Goal: Task Accomplishment & Management: Use online tool/utility

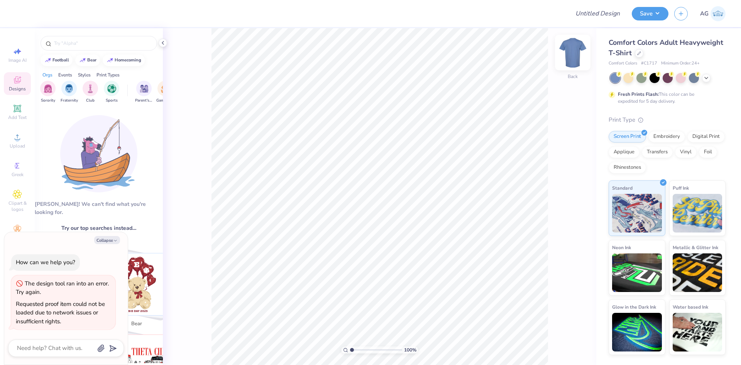
click at [580, 55] on div at bounding box center [573, 53] width 36 height 36
click at [573, 49] on img at bounding box center [572, 52] width 31 height 31
click at [706, 76] on icon at bounding box center [706, 77] width 6 height 6
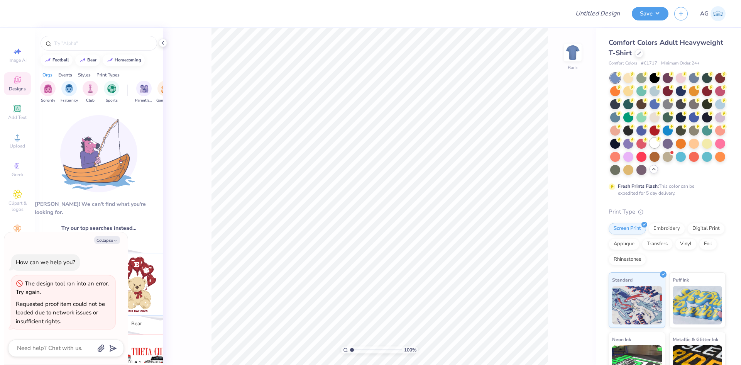
click at [650, 148] on div at bounding box center [655, 143] width 10 height 10
click at [650, 8] on button "Save" at bounding box center [650, 13] width 37 height 14
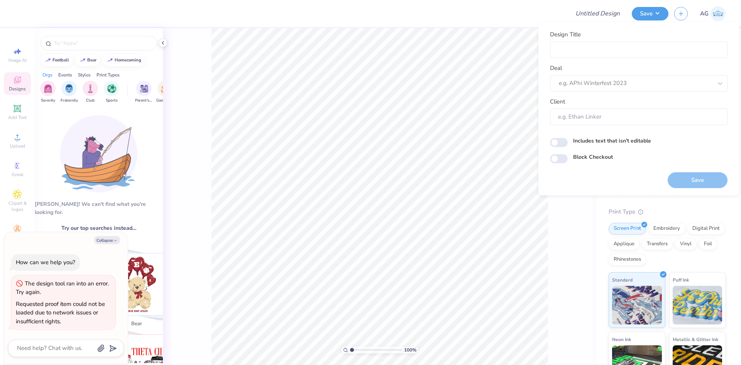
click at [674, 4] on div "Save AG" at bounding box center [686, 13] width 109 height 27
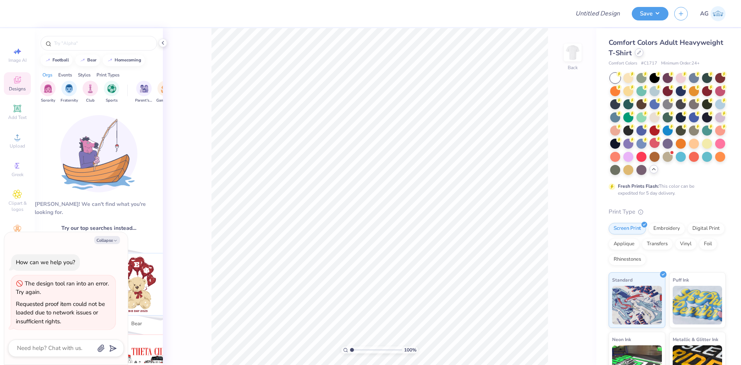
click at [641, 54] on icon at bounding box center [639, 53] width 4 height 4
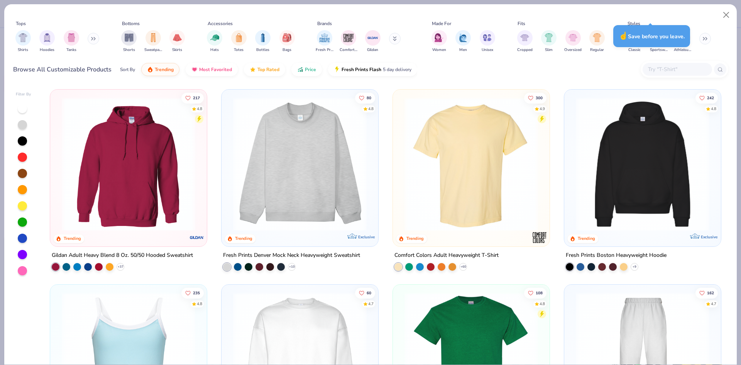
type textarea "x"
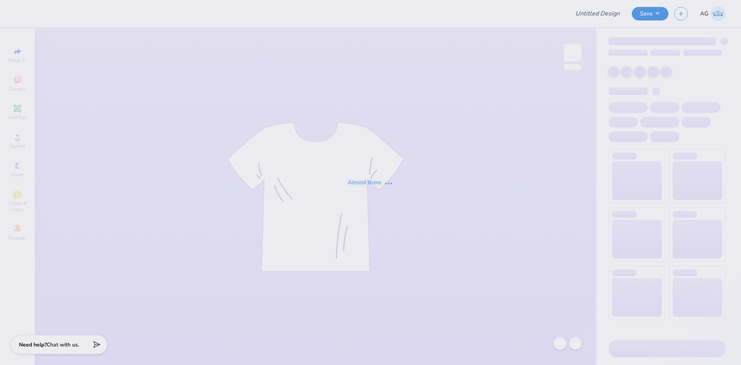
type input "dp"
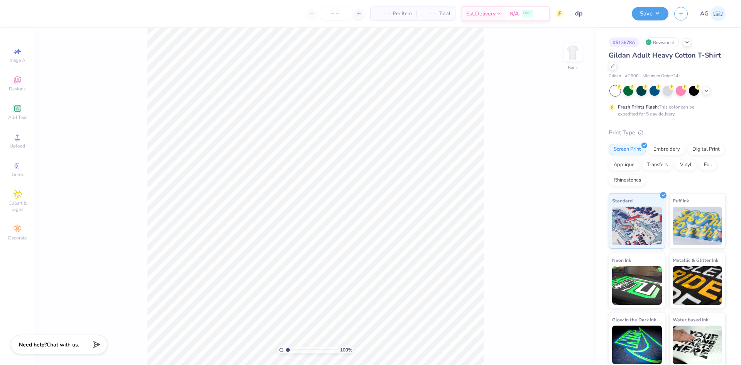
click at [674, 45] on div "Revision 2" at bounding box center [661, 42] width 36 height 10
click at [691, 41] on div at bounding box center [687, 42] width 8 height 8
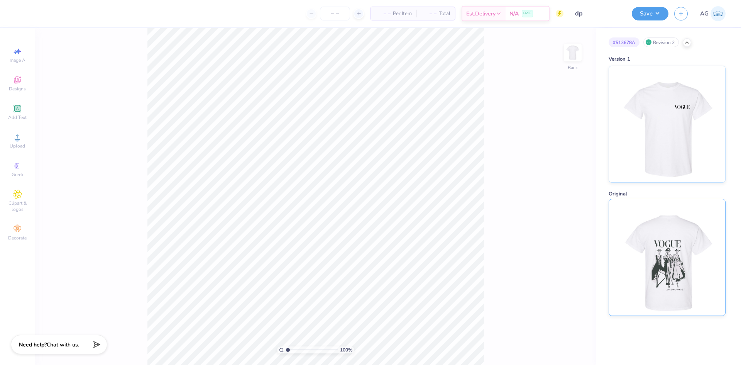
click at [692, 247] on img at bounding box center [667, 257] width 96 height 116
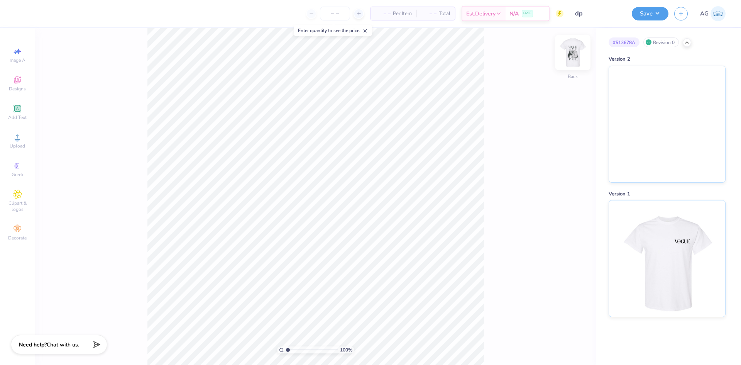
click at [577, 54] on img at bounding box center [572, 52] width 31 height 31
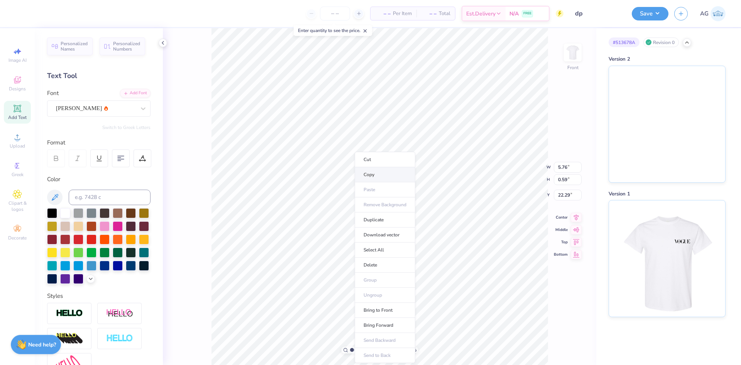
click at [381, 176] on li "Copy" at bounding box center [385, 174] width 61 height 15
click at [574, 52] on img at bounding box center [572, 52] width 31 height 31
click at [576, 51] on img at bounding box center [572, 52] width 31 height 31
click at [421, 188] on li "Paste" at bounding box center [426, 189] width 61 height 15
click at [103, 208] on div at bounding box center [105, 213] width 10 height 10
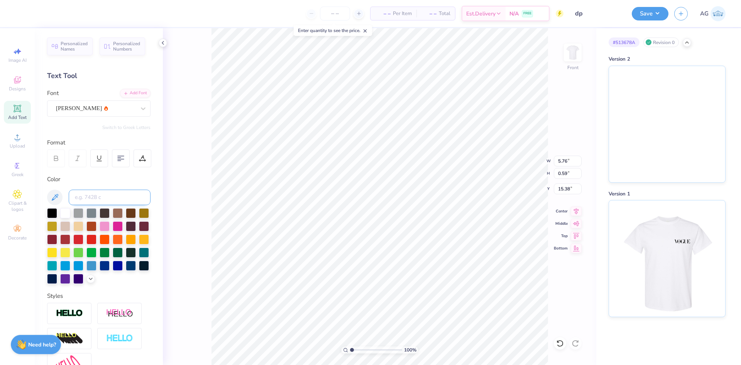
click at [105, 197] on input at bounding box center [110, 197] width 82 height 15
type input "446"
click at [572, 55] on img at bounding box center [572, 52] width 31 height 31
click at [571, 57] on img at bounding box center [572, 52] width 31 height 31
click at [671, 246] on img at bounding box center [667, 257] width 96 height 116
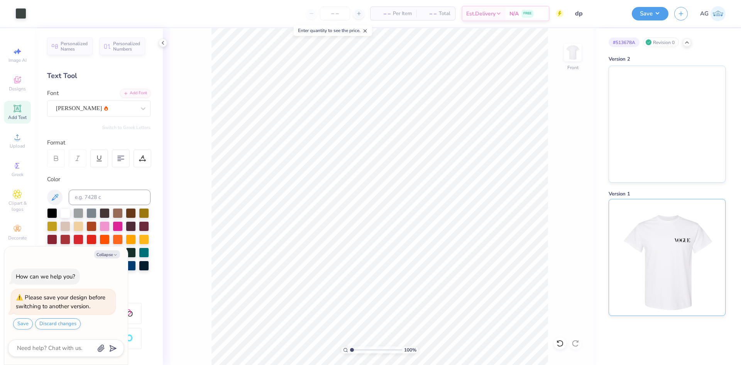
click at [687, 269] on img at bounding box center [667, 257] width 96 height 116
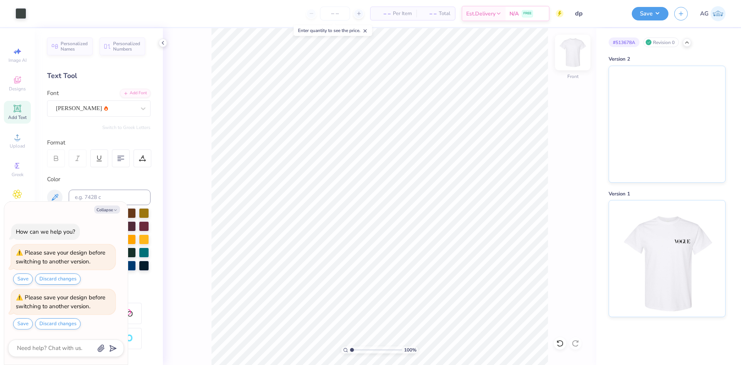
click at [569, 61] on img at bounding box center [572, 52] width 31 height 31
click at [696, 254] on img at bounding box center [667, 257] width 96 height 116
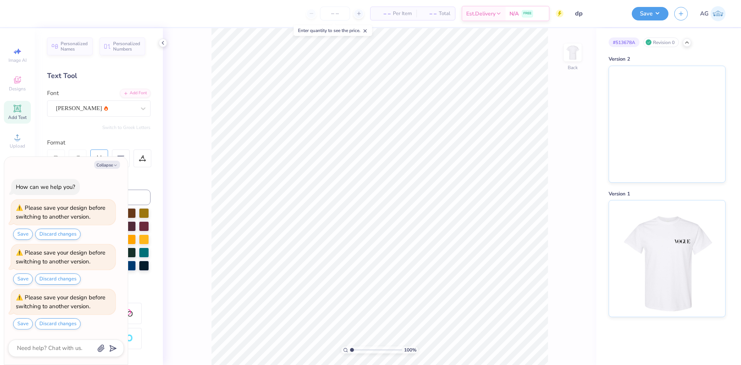
click at [106, 165] on button "Collapse" at bounding box center [107, 165] width 26 height 8
type textarea "x"
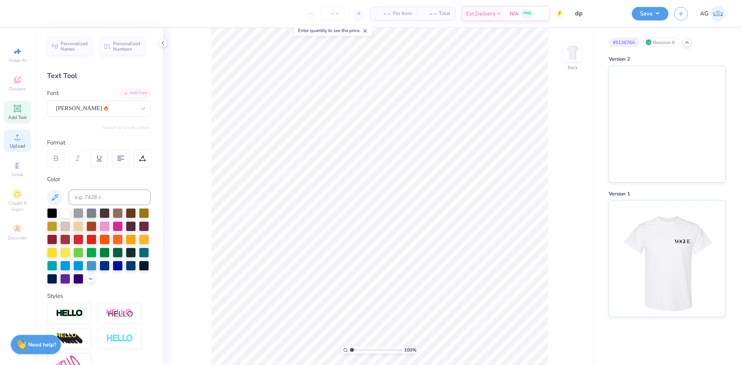
click at [13, 151] on div "Upload" at bounding box center [17, 140] width 27 height 23
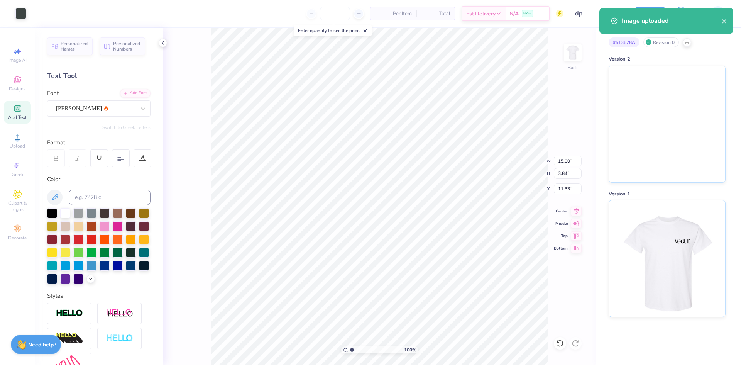
click at [566, 167] on div "100 % Back W 15.00 15.00 " H 3.84 3.84 " Y 11.33 11.33 " Center Middle Top Bott…" at bounding box center [379, 196] width 433 height 337
click at [565, 164] on div "100 % Back W 15.00 H 3.84 Y 11.33 Center Middle Top Bottom" at bounding box center [379, 196] width 433 height 337
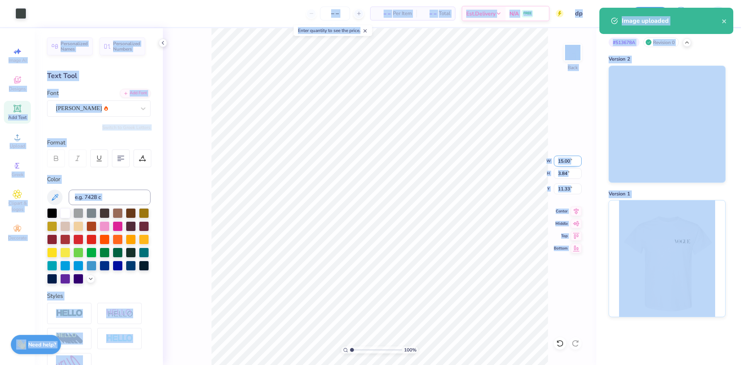
click at [556, 160] on input "15.00" at bounding box center [568, 161] width 28 height 11
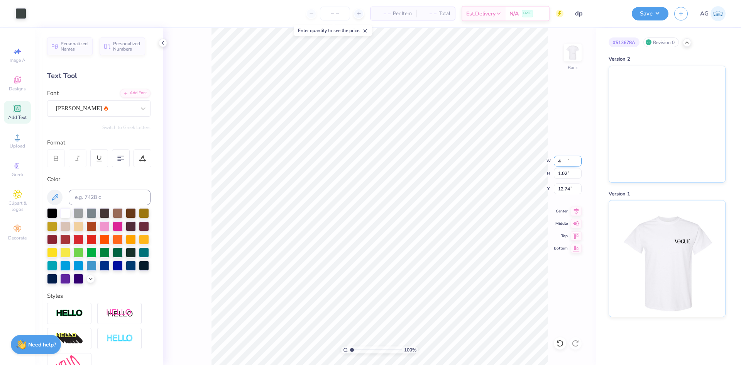
type input "4.00"
type input "1.02"
type input "12.74"
type input "8.32"
click at [563, 187] on div "100 % Back W 4.00 H 1.02 Y 8.32 Center Middle Top Bottom" at bounding box center [379, 196] width 433 height 337
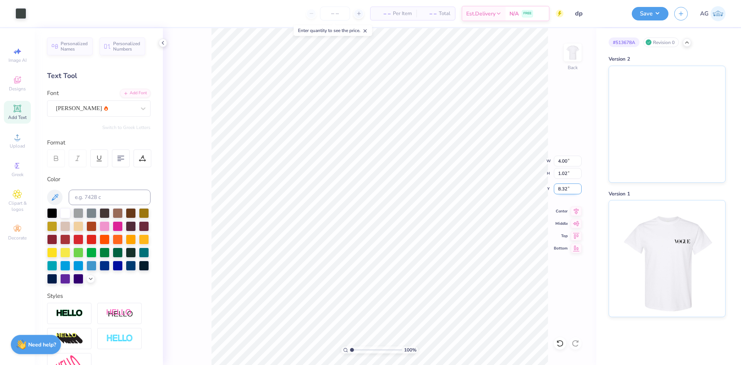
click at [557, 184] on input "8.32" at bounding box center [568, 188] width 28 height 11
type input "3.00"
click at [584, 59] on div "100 % Back W 4.00 4.00 " H 1.02 1.02 " Y 3.00 3.00 " Center Middle Top Bottom" at bounding box center [379, 196] width 433 height 337
click at [578, 57] on img at bounding box center [572, 52] width 31 height 31
click at [21, 146] on span "Upload" at bounding box center [17, 146] width 15 height 6
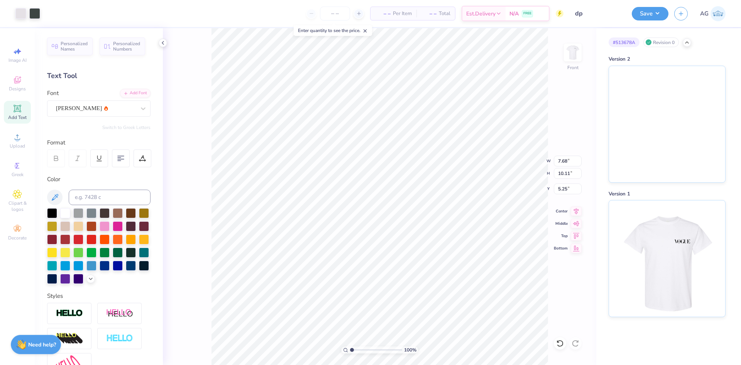
type input "7.68"
type input "10.11"
type input "4.81"
type input "9.36"
type input "12.31"
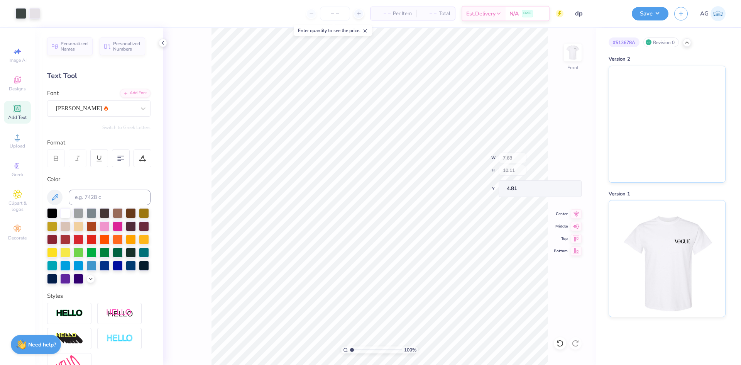
type input "2.60"
click at [559, 173] on input "13.36" at bounding box center [568, 173] width 28 height 11
type input "15"
type input "10.51"
type input "15.00"
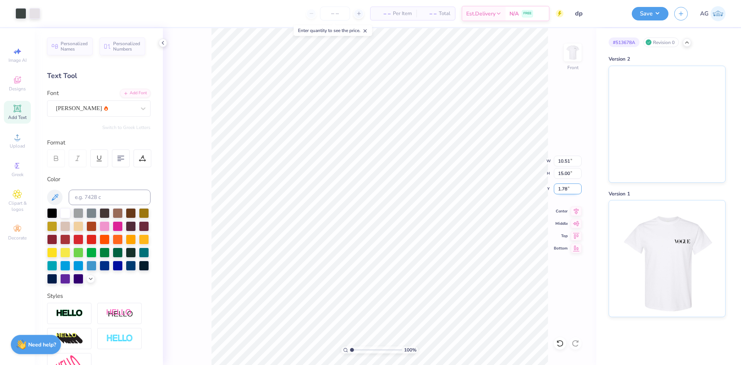
click at [566, 191] on input "1.78" at bounding box center [568, 188] width 28 height 11
type input "3.00"
click at [577, 210] on icon at bounding box center [576, 209] width 11 height 9
click at [645, 17] on button "Save" at bounding box center [650, 13] width 37 height 14
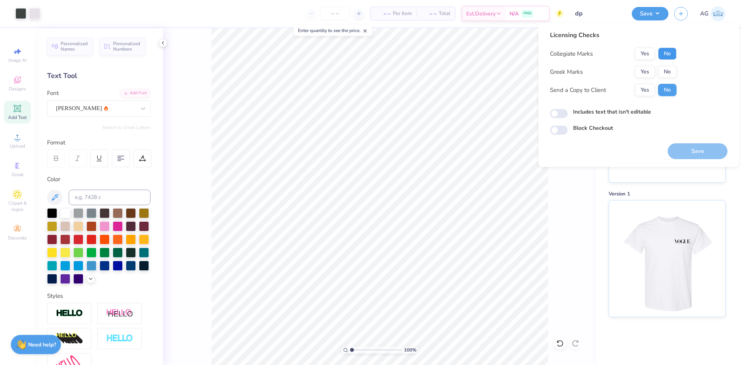
click at [664, 52] on button "No" at bounding box center [667, 53] width 19 height 12
click at [647, 71] on button "Yes" at bounding box center [645, 72] width 20 height 12
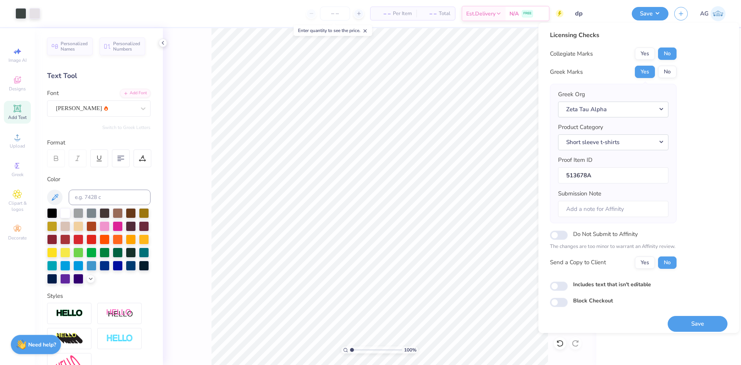
click at [706, 323] on button "Save" at bounding box center [698, 324] width 60 height 16
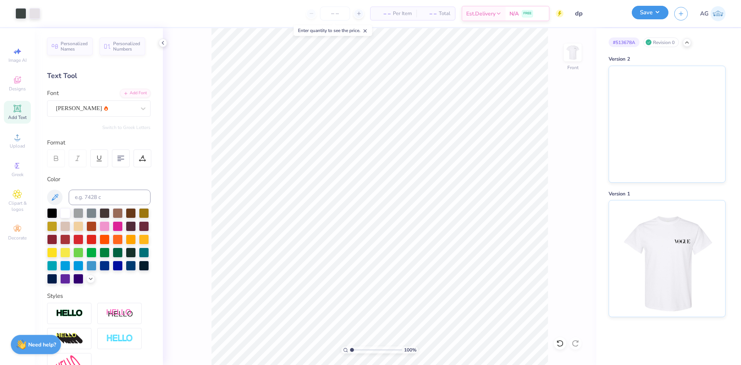
click at [655, 14] on button "Save" at bounding box center [650, 13] width 37 height 14
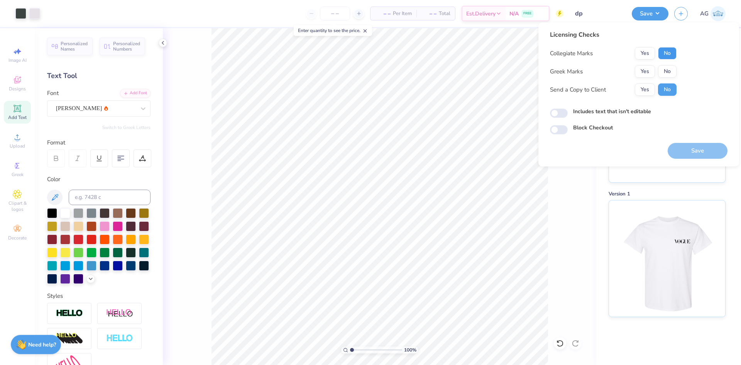
click at [668, 54] on button "No" at bounding box center [667, 53] width 19 height 12
click at [642, 68] on button "Yes" at bounding box center [645, 71] width 20 height 12
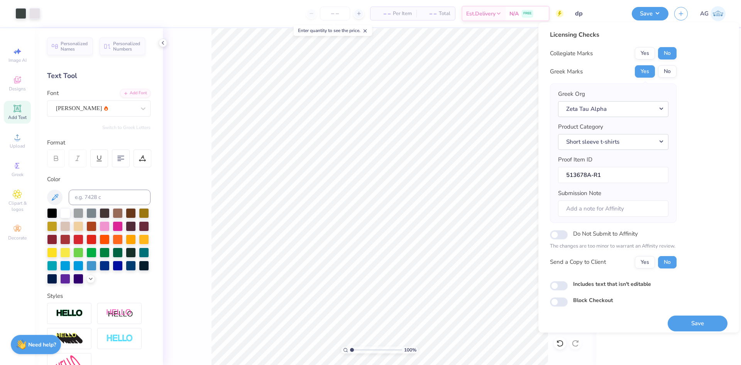
drag, startPoint x: 704, startPoint y: 323, endPoint x: 4, endPoint y: 288, distance: 700.7
click at [704, 323] on button "Save" at bounding box center [698, 323] width 60 height 16
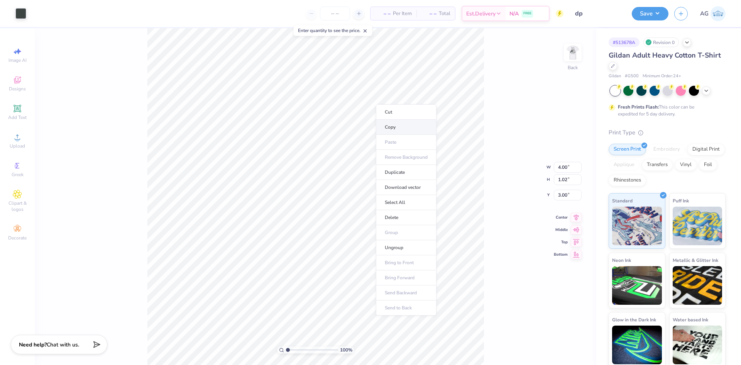
click at [399, 128] on li "Copy" at bounding box center [406, 127] width 61 height 15
click at [695, 40] on div "# 513678A Revision 0" at bounding box center [667, 42] width 117 height 10
click at [690, 41] on icon at bounding box center [687, 42] width 6 height 6
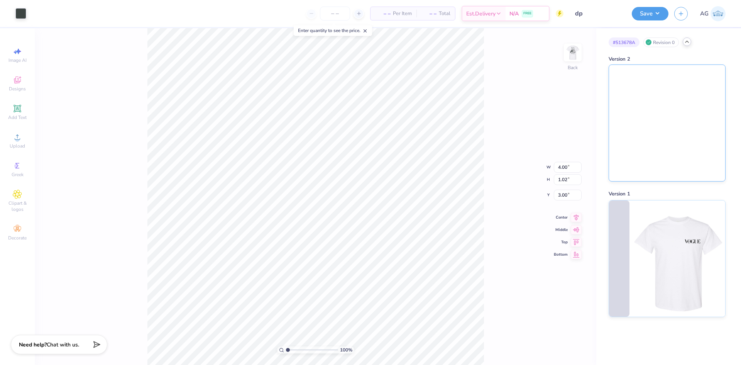
click at [664, 117] on img at bounding box center [667, 123] width 116 height 116
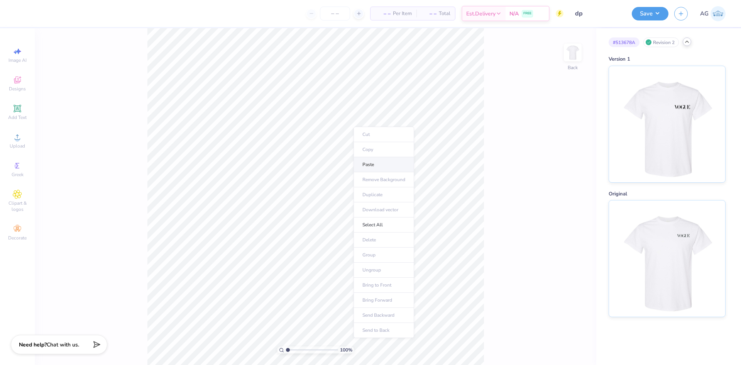
click at [390, 166] on li "Paste" at bounding box center [384, 164] width 61 height 15
click at [574, 188] on input "4.16" at bounding box center [568, 188] width 28 height 11
type input "3.00"
click at [522, 137] on div "100 % Back W 4.00 4.00 " H 1.02 1.02 " Y 3.00 3.00 " Center Middle Top Bottom" at bounding box center [316, 196] width 562 height 337
click at [665, 274] on img at bounding box center [667, 257] width 96 height 116
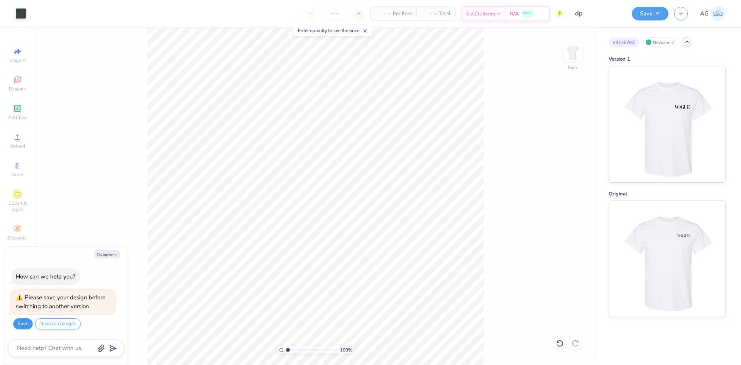
click at [26, 322] on button "Save" at bounding box center [23, 323] width 20 height 11
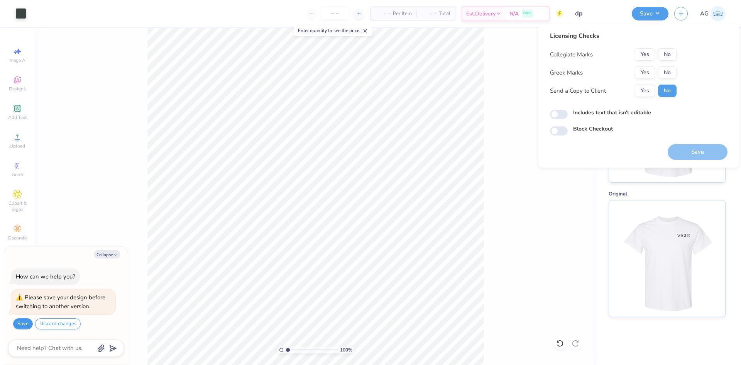
click at [27, 327] on button "Save" at bounding box center [23, 323] width 20 height 11
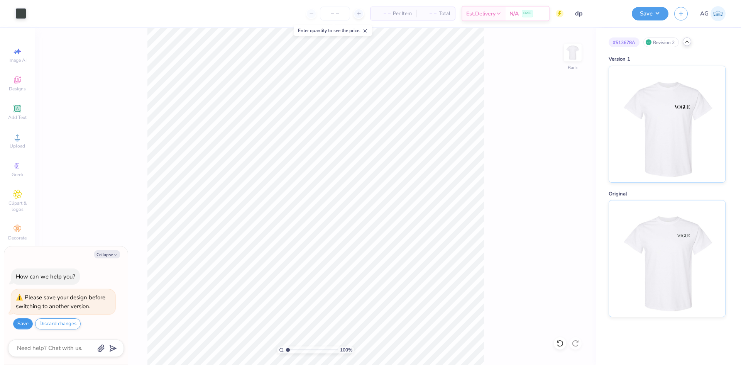
click at [22, 322] on button "Save" at bounding box center [23, 323] width 20 height 11
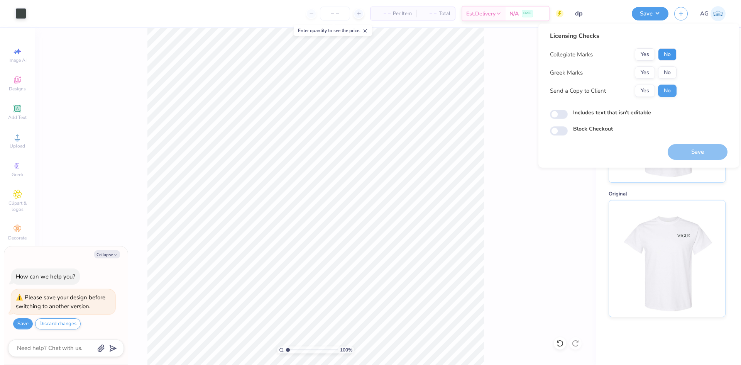
click at [674, 56] on button "No" at bounding box center [667, 54] width 19 height 12
click at [652, 66] on button "Yes" at bounding box center [645, 72] width 20 height 12
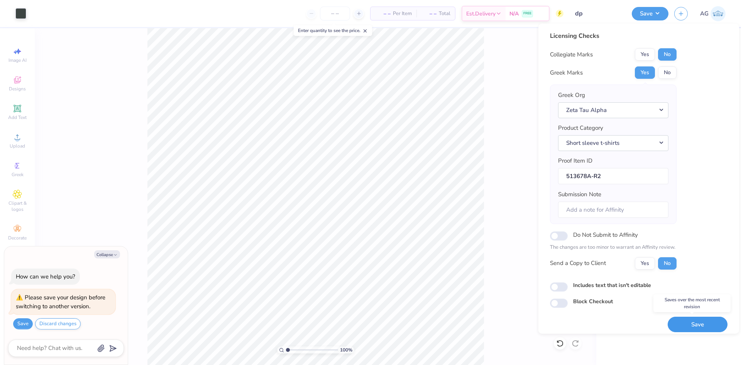
click at [704, 326] on button "Save" at bounding box center [698, 325] width 60 height 16
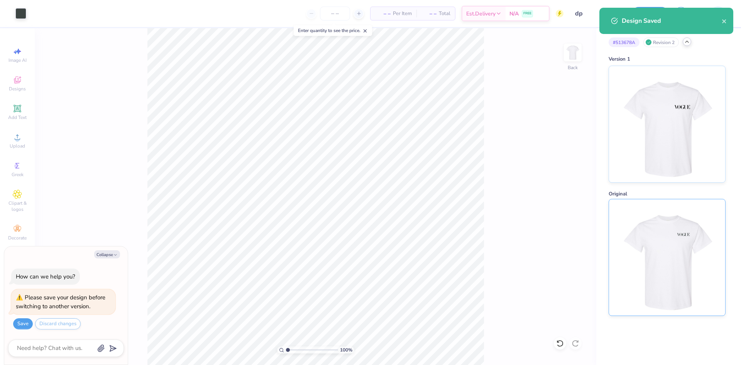
click at [676, 257] on img at bounding box center [667, 257] width 96 height 116
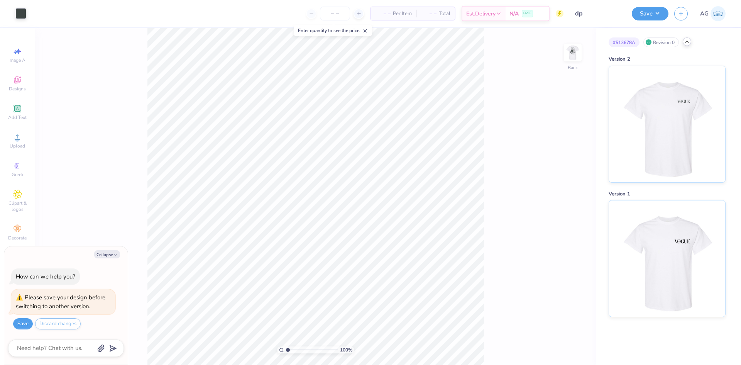
click at [562, 56] on div "100 % Back" at bounding box center [316, 196] width 562 height 337
click at [573, 52] on img at bounding box center [572, 52] width 31 height 31
click at [340, 174] on li "Copy" at bounding box center [352, 174] width 61 height 15
click at [566, 58] on img at bounding box center [572, 52] width 31 height 31
click at [573, 56] on img at bounding box center [572, 52] width 31 height 31
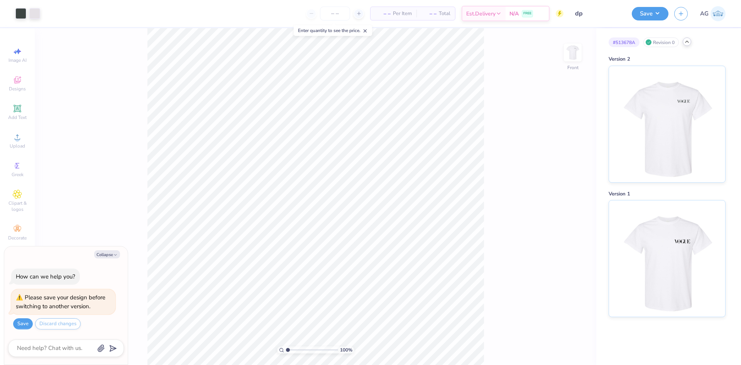
click at [684, 45] on icon at bounding box center [687, 42] width 6 height 6
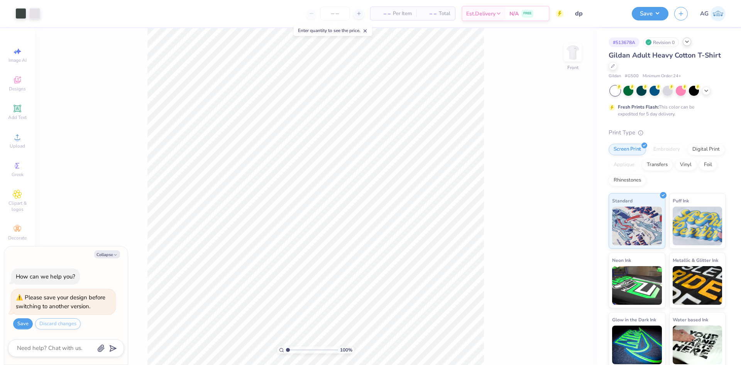
click at [687, 39] on icon at bounding box center [687, 42] width 6 height 6
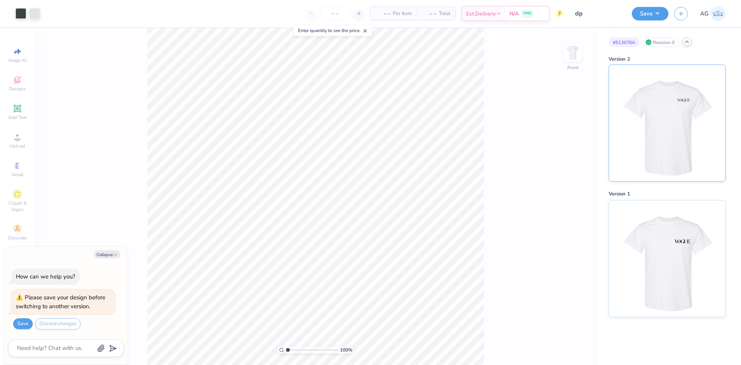
click at [663, 107] on img at bounding box center [667, 123] width 96 height 116
click at [376, 154] on li "Paste" at bounding box center [387, 154] width 61 height 15
type textarea "x"
click at [563, 191] on input "0.53" at bounding box center [568, 188] width 28 height 11
type input "3"
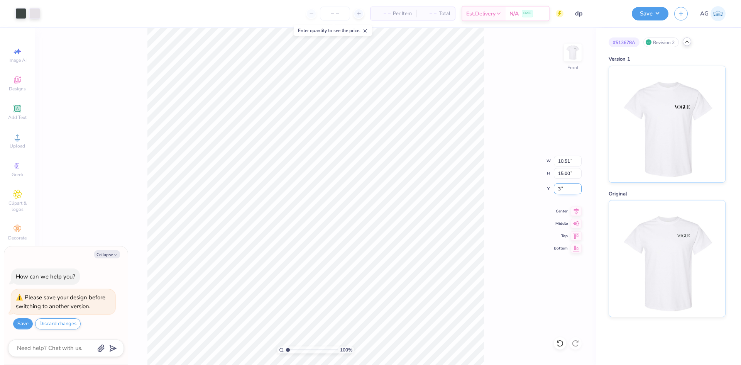
type textarea "x"
type input "3.00"
click at [575, 211] on icon at bounding box center [576, 210] width 5 height 7
click at [647, 17] on button "Save" at bounding box center [650, 13] width 37 height 14
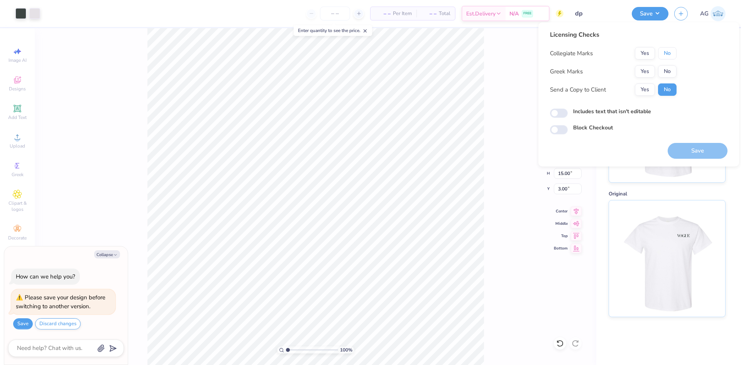
drag, startPoint x: 667, startPoint y: 51, endPoint x: 641, endPoint y: 79, distance: 38.5
click at [667, 51] on button "No" at bounding box center [667, 53] width 19 height 12
click at [641, 77] on div "Collegiate Marks Yes No Greek Marks Yes No Send a Copy to Client Yes No" at bounding box center [613, 71] width 127 height 49
click at [652, 70] on button "Yes" at bounding box center [645, 71] width 20 height 12
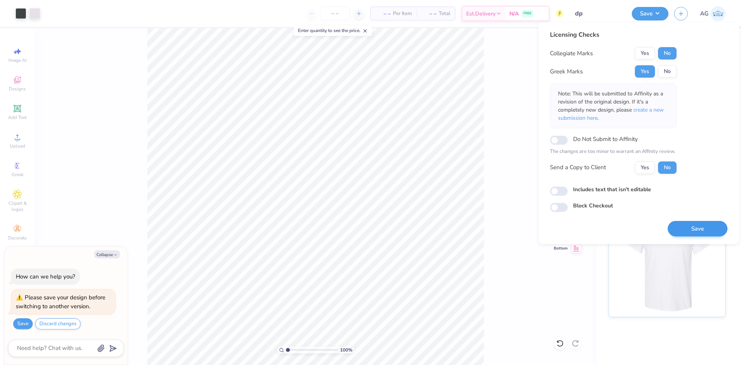
drag, startPoint x: 730, startPoint y: 225, endPoint x: 725, endPoint y: 226, distance: 5.0
click at [730, 225] on div "Licensing Checks Collegiate Marks Yes No Greek Marks Yes No Note: This will be …" at bounding box center [638, 133] width 201 height 222
click at [711, 229] on button "Save" at bounding box center [698, 229] width 60 height 16
click at [693, 223] on div "Saving..." at bounding box center [698, 229] width 60 height 16
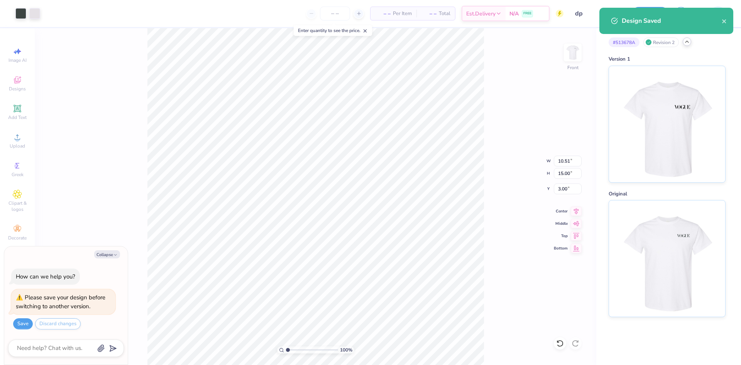
type textarea "x"
